Goal: Information Seeking & Learning: Find specific fact

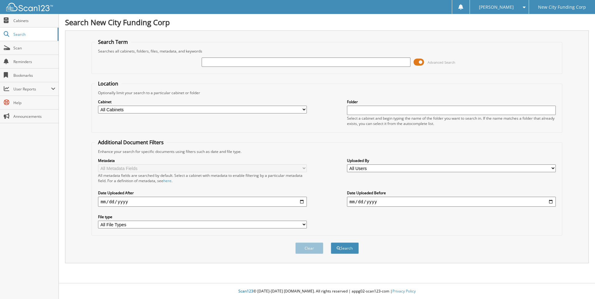
click at [247, 64] on input "text" at bounding box center [306, 62] width 209 height 9
type input "348276"
click at [331, 243] on button "Search" at bounding box center [345, 249] width 28 height 12
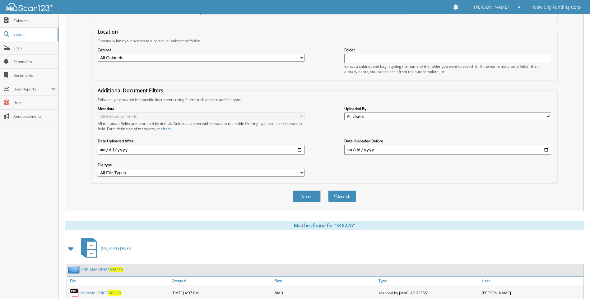
click at [103, 293] on link "ABBIANA ODIGE 348276" at bounding box center [100, 293] width 42 height 5
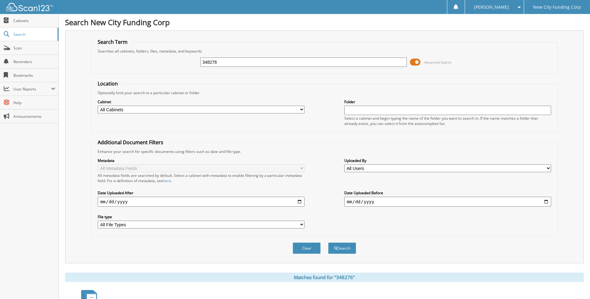
click at [252, 62] on input "348276" at bounding box center [303, 62] width 207 height 9
type input "377709"
click at [328, 243] on button "Search" at bounding box center [342, 249] width 28 height 12
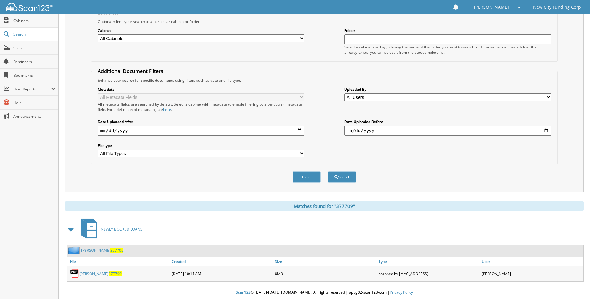
scroll to position [73, 0]
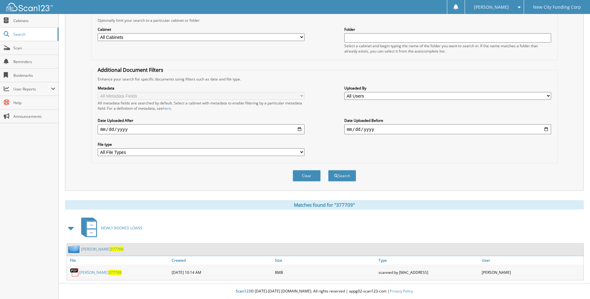
click at [107, 273] on link "[PERSON_NAME] 377709" at bounding box center [100, 272] width 42 height 5
